Goal: Subscribe to service/newsletter

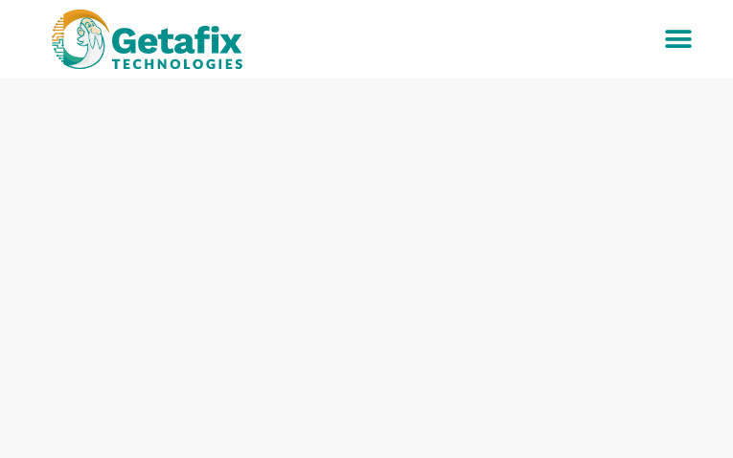
type input "kqEfahNFDhRUBN"
type input "jPyjZBLOtZq"
type input "[EMAIL_ADDRESS][DOMAIN_NAME]"
type input "FjFhvkoqKWpmy"
type input "ntJigwEqsuKyvb"
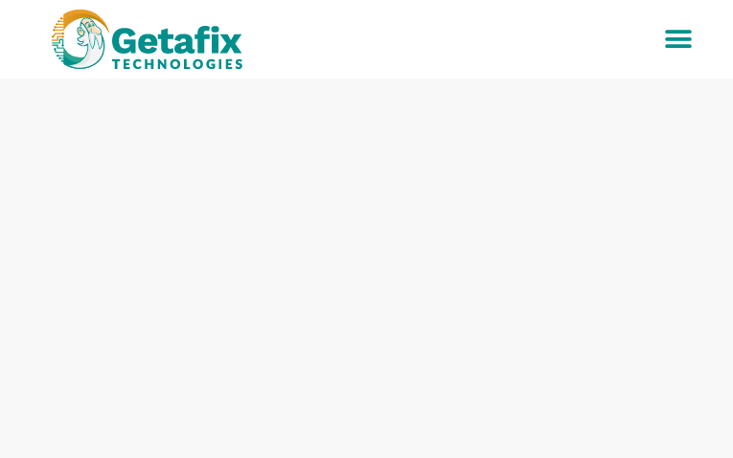
type input "BqwNERyCfBpiyS"
type input "[EMAIL_ADDRESS][DOMAIN_NAME]"
type input "YdElRGll"
